Goal: Information Seeking & Learning: Find specific fact

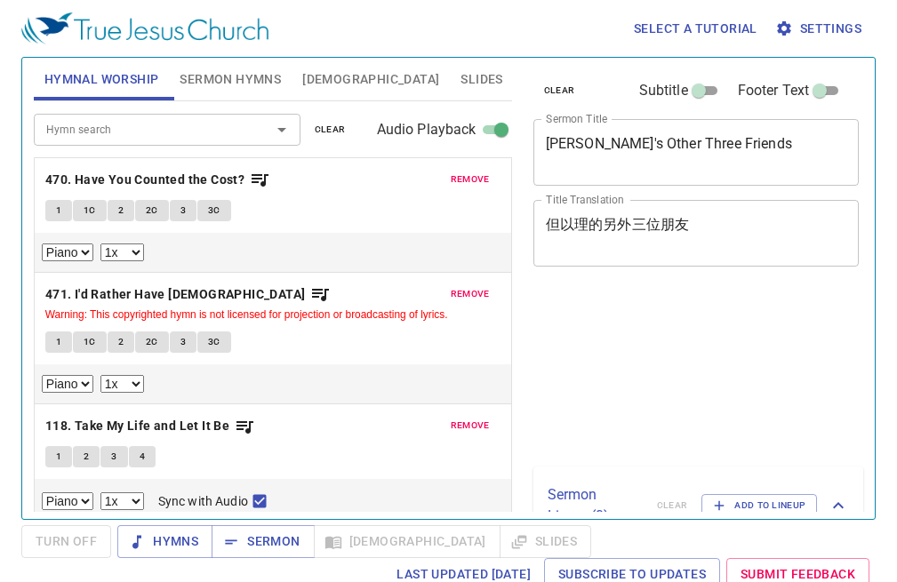
select select "1"
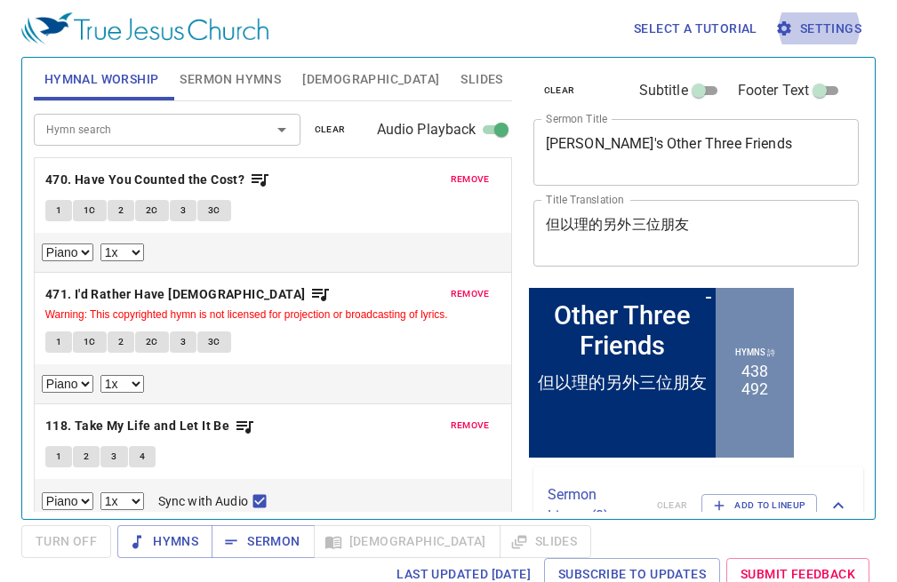
click at [230, 134] on input "Hymn search" at bounding box center [141, 129] width 204 height 20
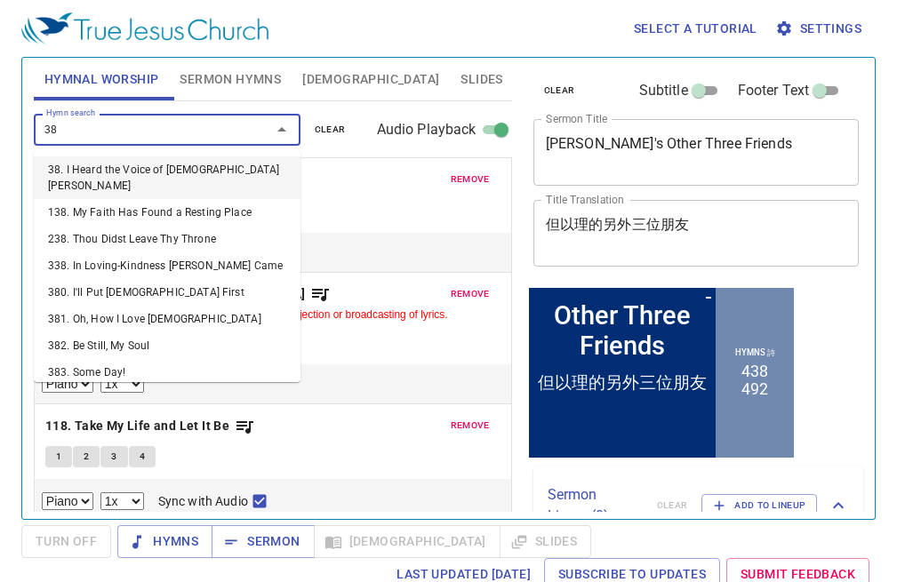
type input "3"
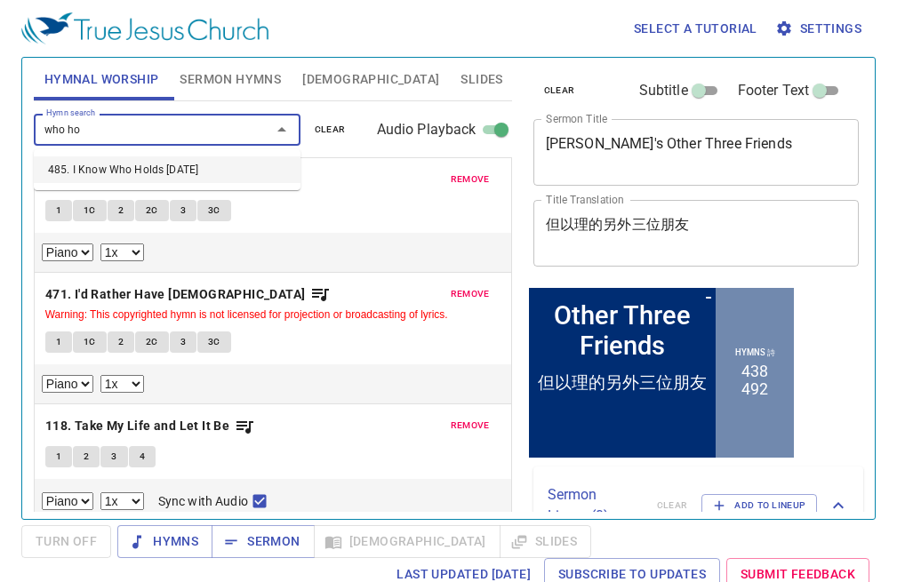
type input "who hol"
select select "1"
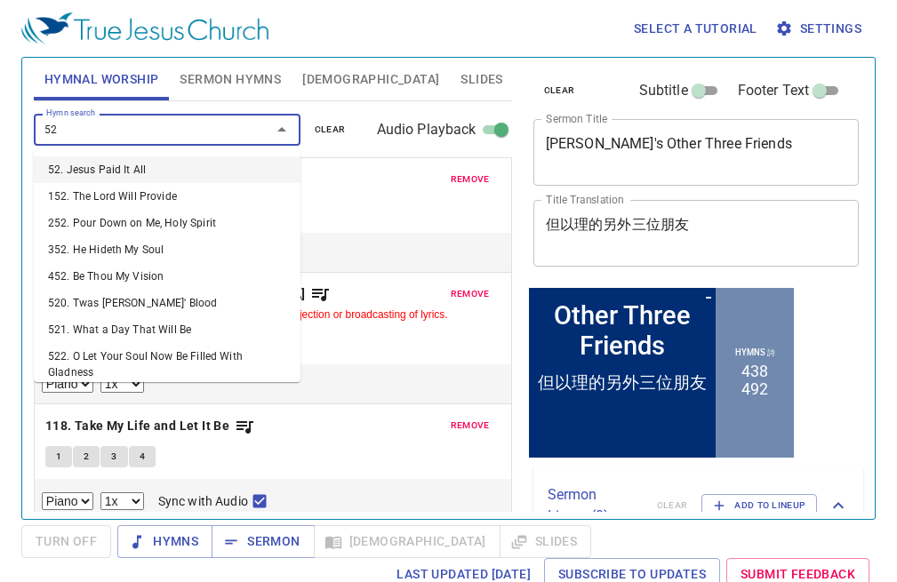
type input "524"
select select "1"
